Goal: Information Seeking & Learning: Find specific fact

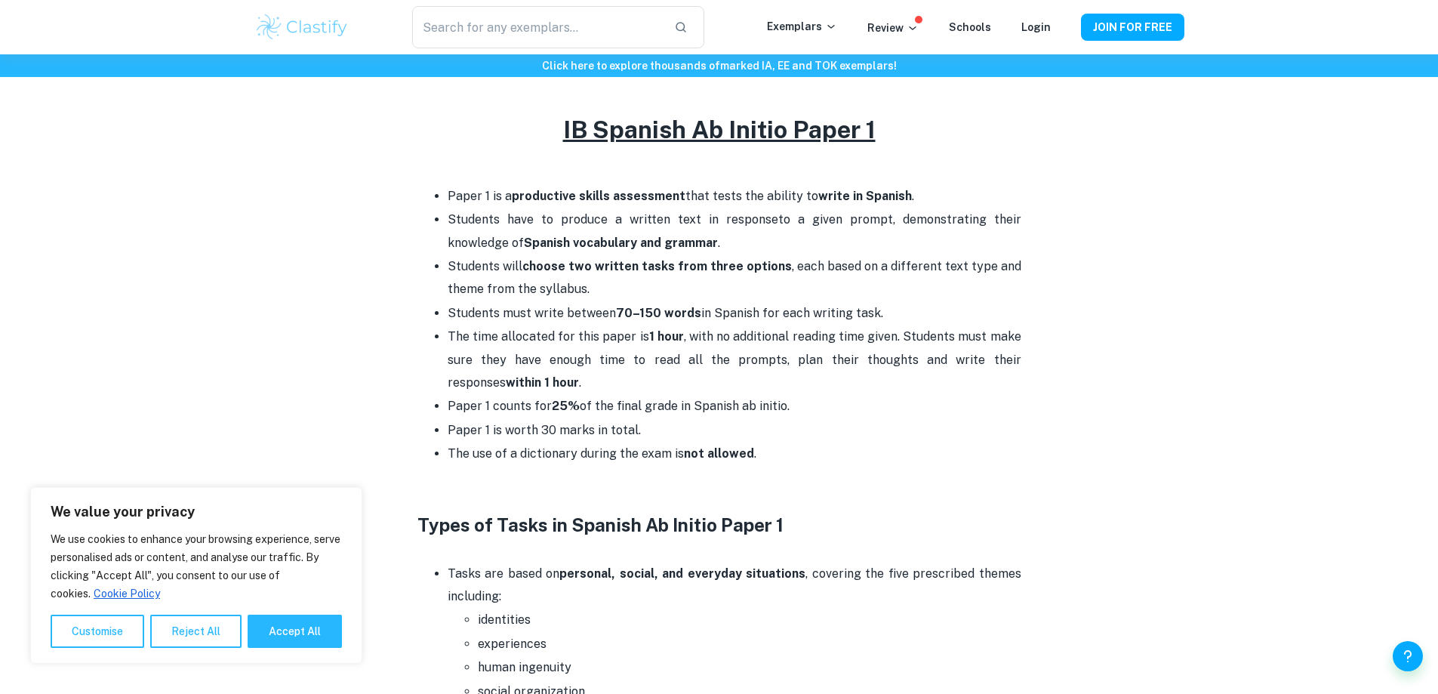
scroll to position [528, 0]
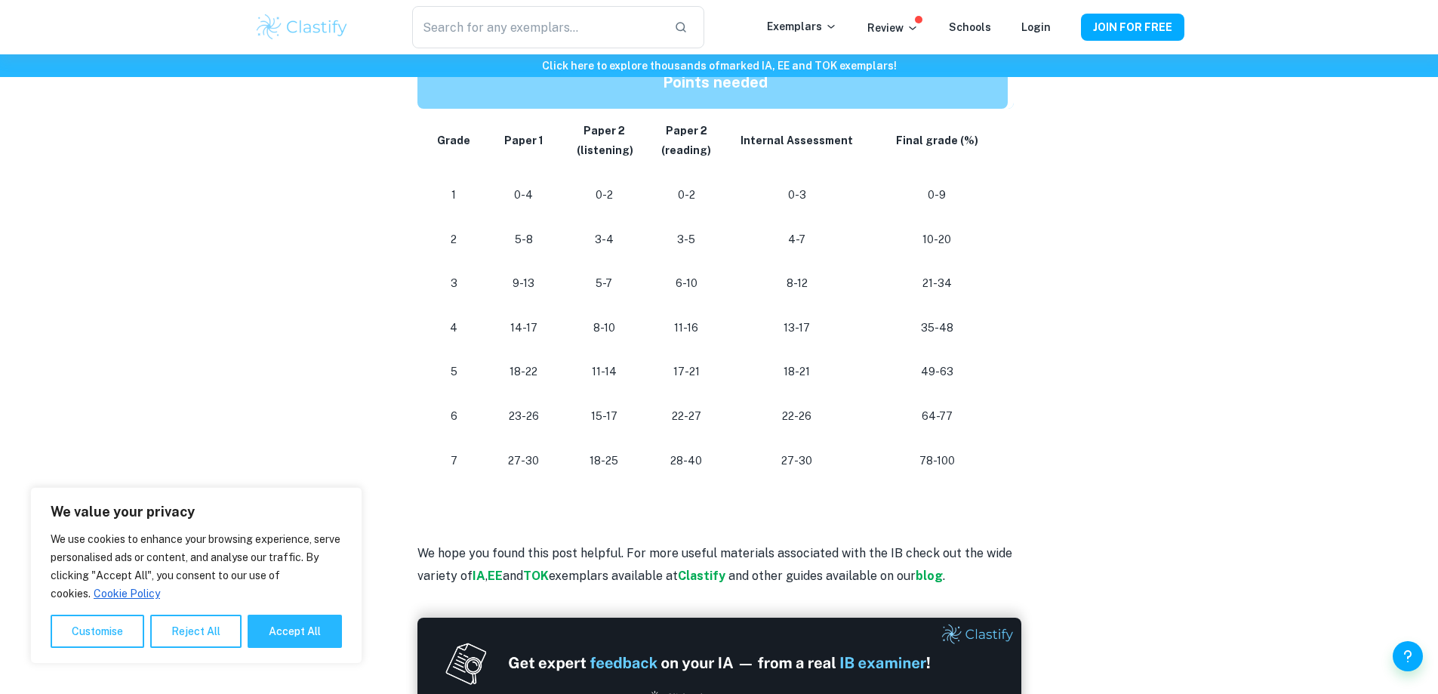
scroll to position [830, 0]
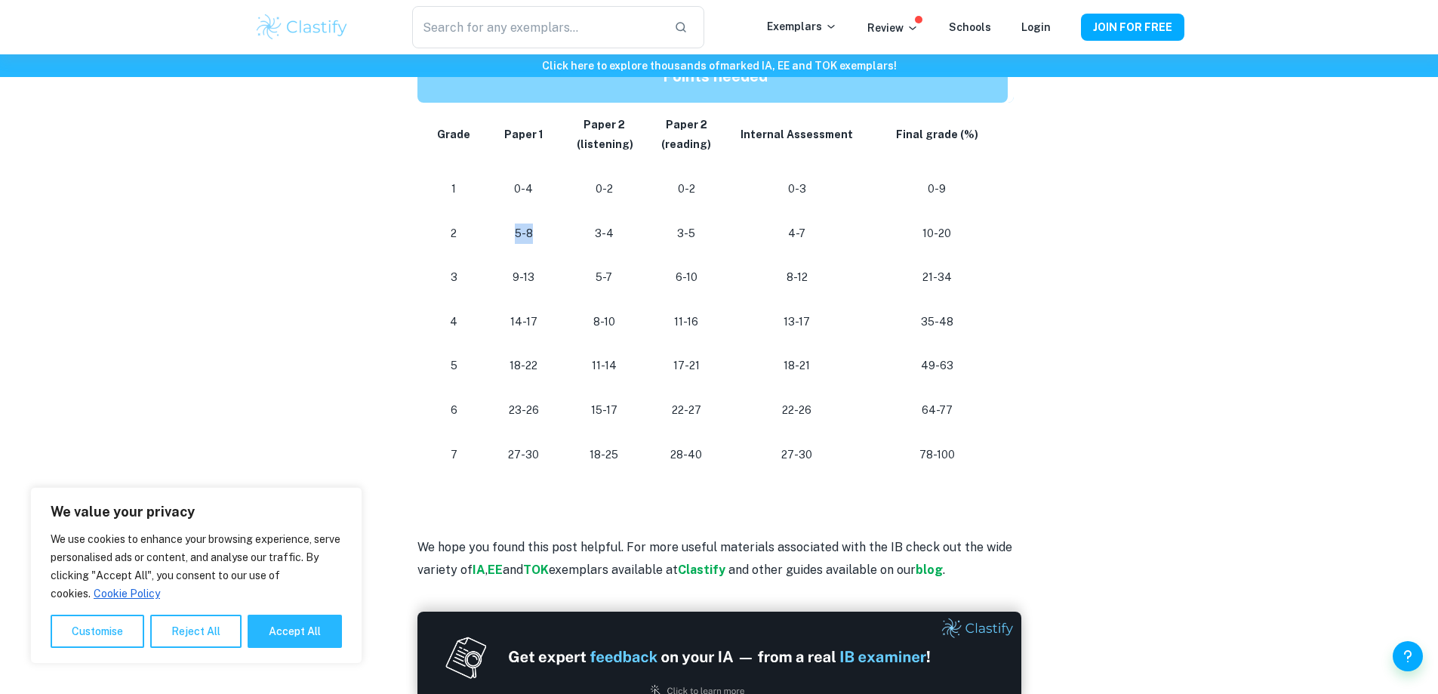
drag, startPoint x: 540, startPoint y: 242, endPoint x: 508, endPoint y: 234, distance: 32.6
click at [508, 234] on p "5-8" at bounding box center [524, 233] width 54 height 20
click at [540, 251] on td "5-8" at bounding box center [524, 233] width 78 height 45
drag, startPoint x: 551, startPoint y: 237, endPoint x: 514, endPoint y: 242, distance: 37.4
click at [489, 241] on td "5-8" at bounding box center [524, 233] width 78 height 45
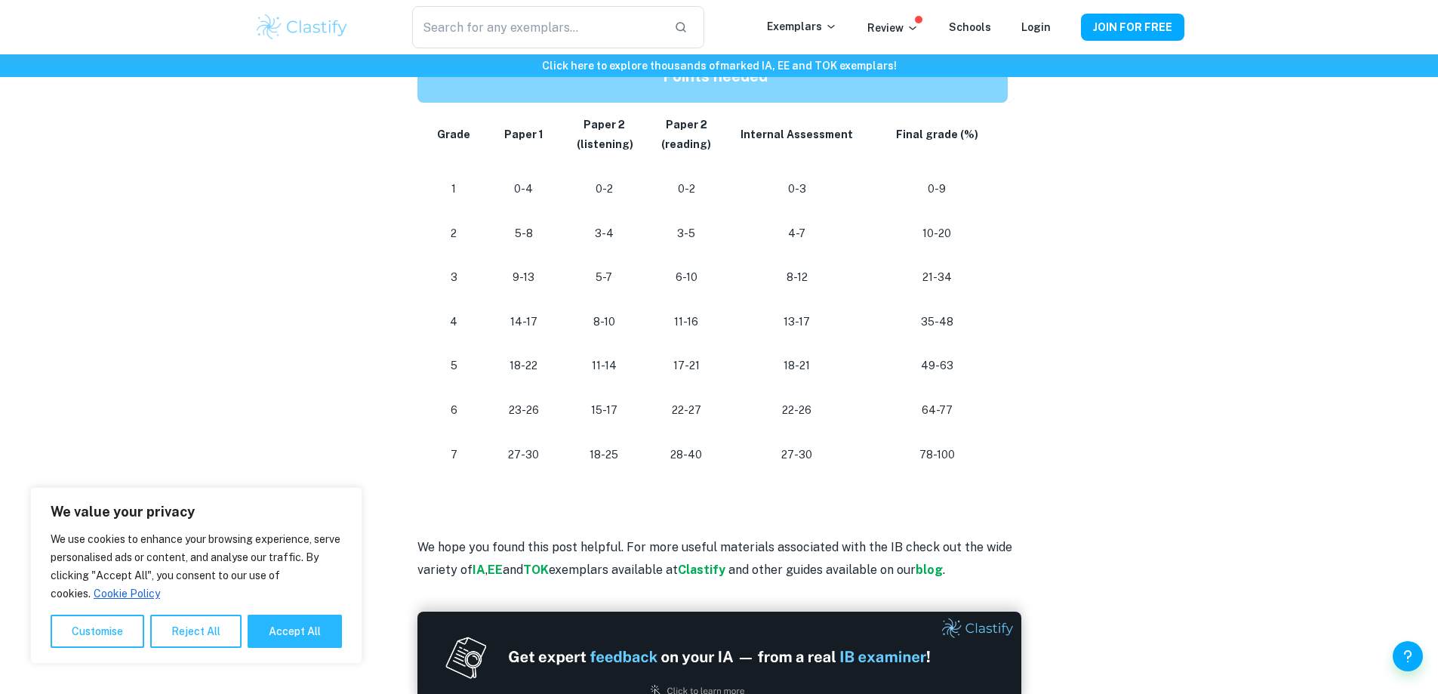
click at [570, 246] on td "3-4" at bounding box center [603, 233] width 83 height 45
drag, startPoint x: 539, startPoint y: 280, endPoint x: 506, endPoint y: 285, distance: 33.6
click at [506, 285] on p "9-13" at bounding box center [524, 277] width 54 height 20
click at [567, 294] on td "5-7" at bounding box center [603, 277] width 83 height 45
drag, startPoint x: 532, startPoint y: 238, endPoint x: 482, endPoint y: 239, distance: 50.6
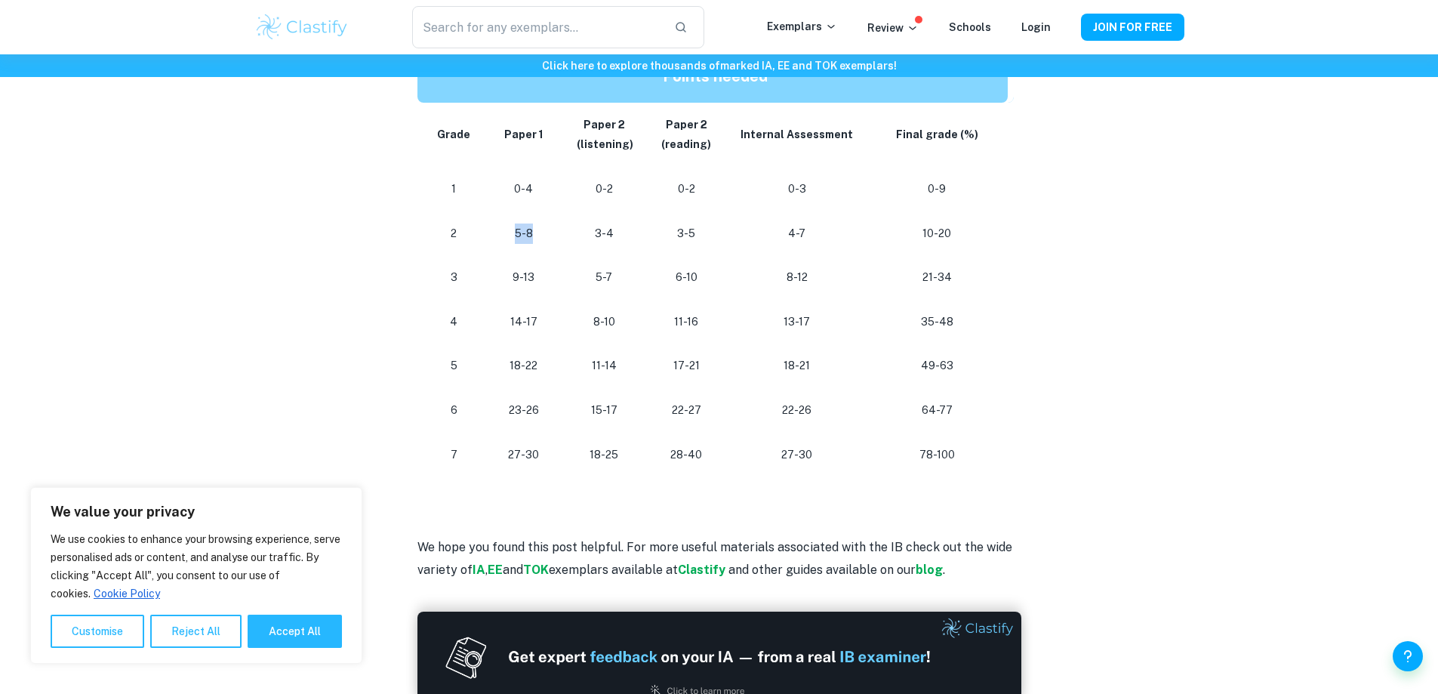
click at [482, 239] on tr "2 5-8 3-4 3-5 4-7 10-20" at bounding box center [715, 233] width 596 height 45
drag, startPoint x: 616, startPoint y: 239, endPoint x: 589, endPoint y: 240, distance: 27.2
click at [589, 240] on p "3-4" at bounding box center [603, 233] width 59 height 20
click at [601, 237] on p "3-4" at bounding box center [603, 233] width 59 height 20
drag, startPoint x: 641, startPoint y: 235, endPoint x: 582, endPoint y: 238, distance: 58.9
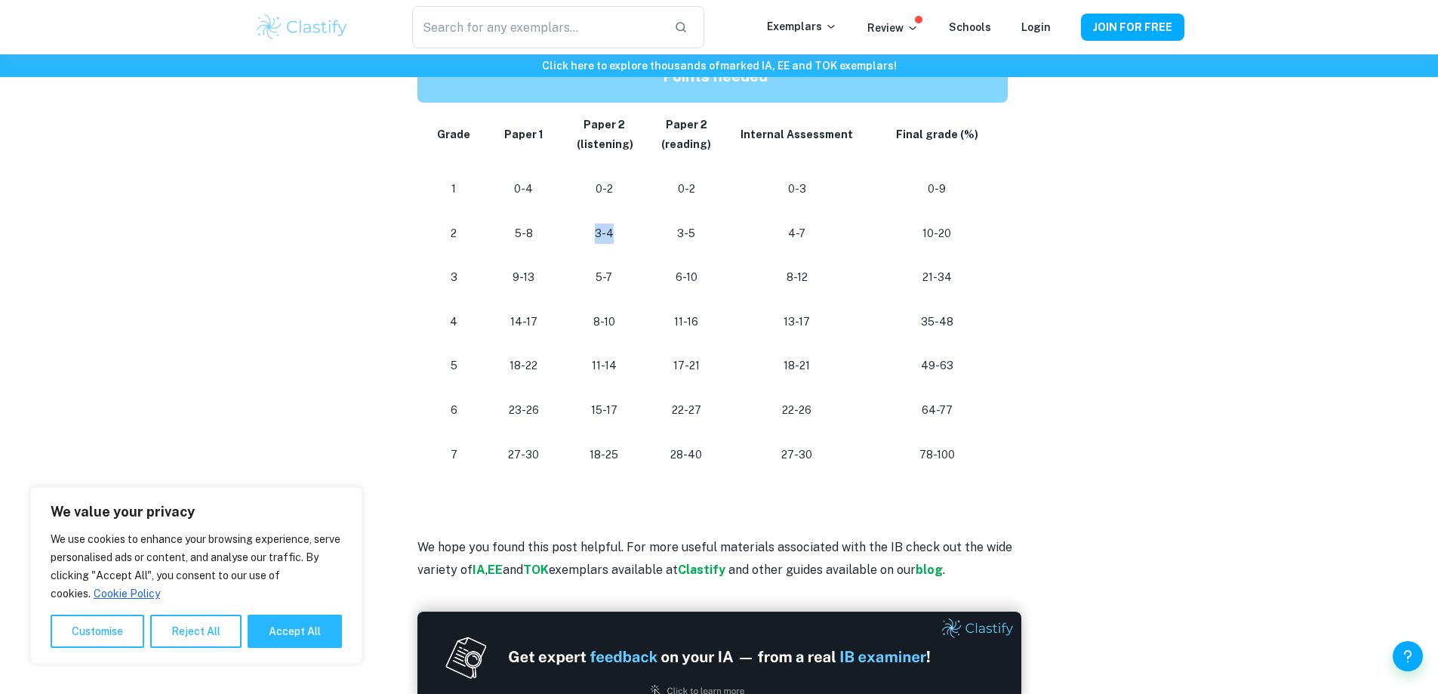
click at [582, 238] on td "3-4" at bounding box center [603, 233] width 83 height 45
click at [629, 242] on p "3-4" at bounding box center [603, 233] width 59 height 20
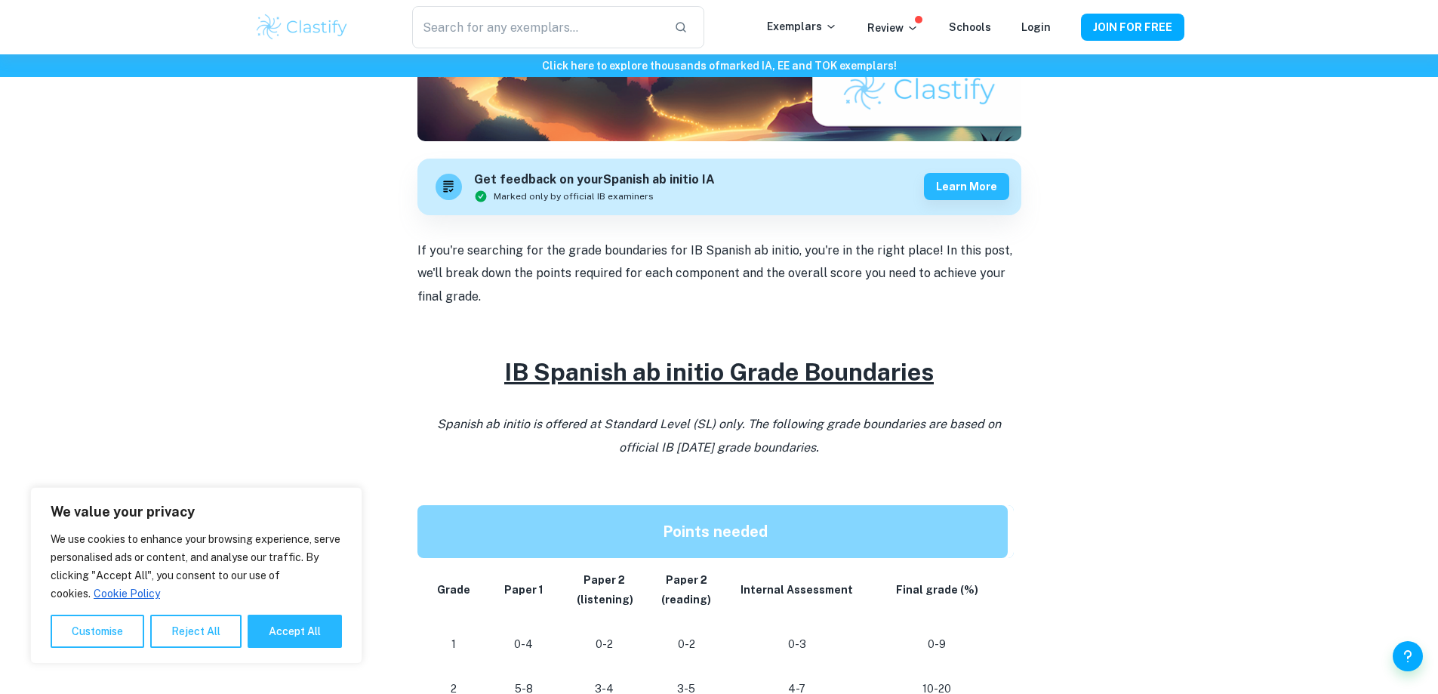
scroll to position [337, 0]
